Goal: Find contact information: Obtain details needed to contact an individual or organization

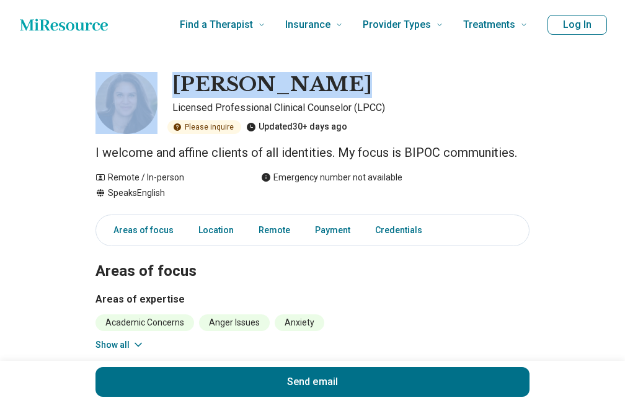
drag, startPoint x: 231, startPoint y: 82, endPoint x: 357, endPoint y: 82, distance: 125.9
click at [357, 82] on div "[PERSON_NAME] Licensed Professional Clinical Counselor (LPCC) Please inquire Up…" at bounding box center [312, 103] width 434 height 62
copy div "[PERSON_NAME]"
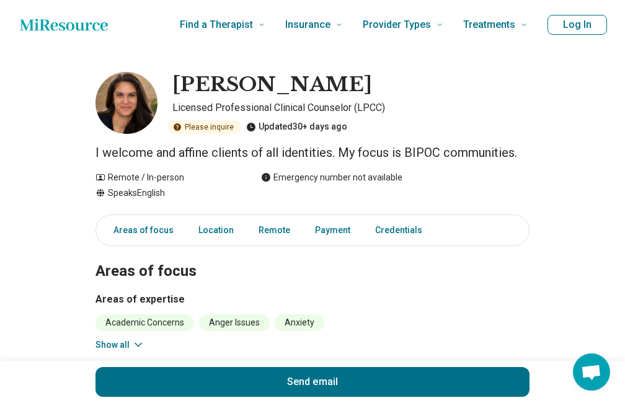
click at [53, 394] on div "Send email" at bounding box center [312, 382] width 625 height 42
click at [218, 232] on link "Location" at bounding box center [216, 230] width 50 height 25
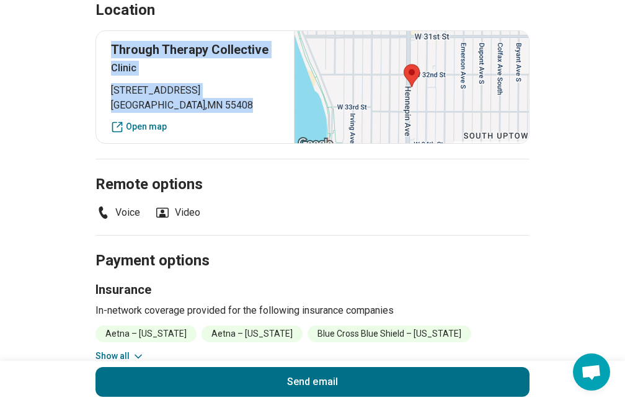
drag, startPoint x: 104, startPoint y: 45, endPoint x: 236, endPoint y: 121, distance: 152.7
click at [236, 121] on div "Through Therapy Collective Clinic [STREET_ADDRESS] Open map" at bounding box center [312, 86] width 434 height 113
copy div "Through Therapy Collective Clinic [STREET_ADDRESS]"
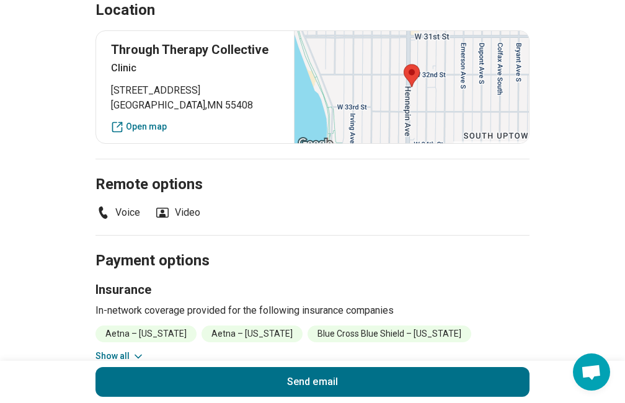
click at [28, 387] on div "Send email" at bounding box center [312, 382] width 625 height 42
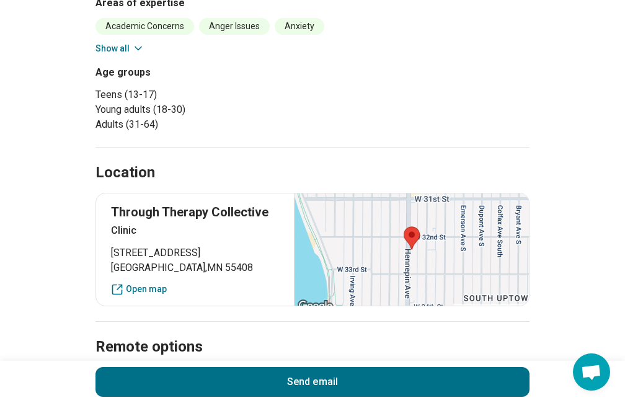
scroll to position [435, 0]
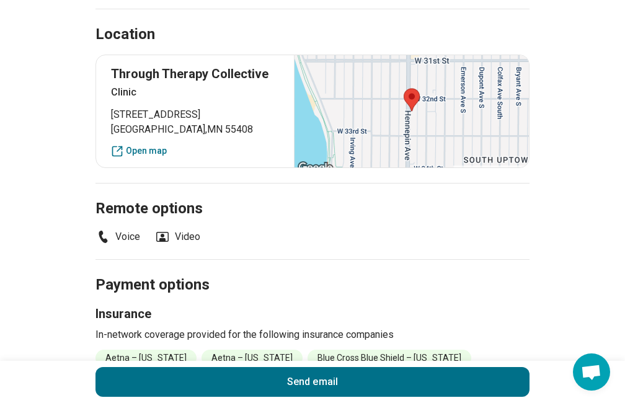
click at [121, 244] on li "Voice" at bounding box center [117, 236] width 45 height 15
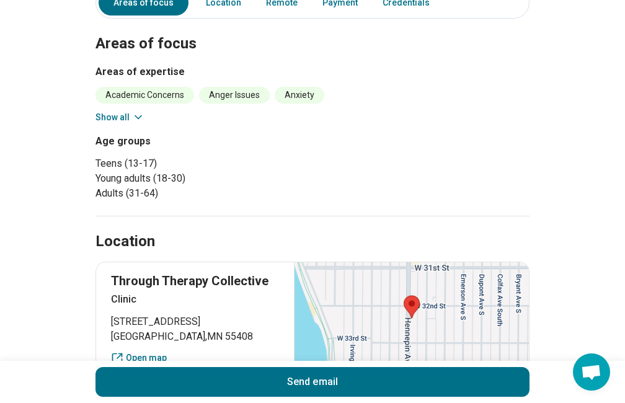
scroll to position [21, 0]
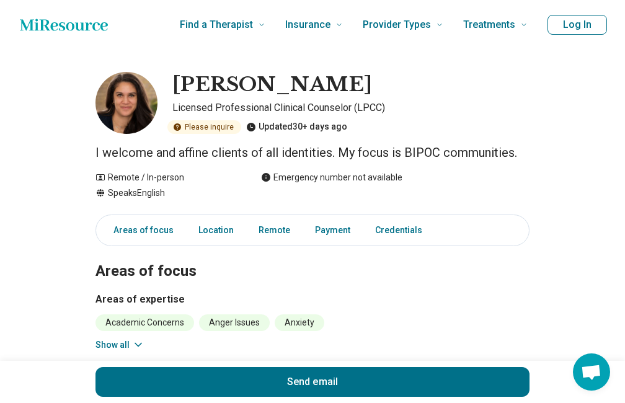
click at [37, 394] on div "Send email" at bounding box center [312, 382] width 625 height 42
click at [35, 391] on div "Send email" at bounding box center [312, 382] width 625 height 42
